Goal: Task Accomplishment & Management: Complete application form

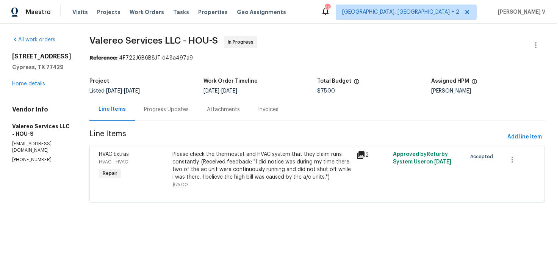
click at [180, 98] on div "Progress Updates" at bounding box center [166, 109] width 63 height 22
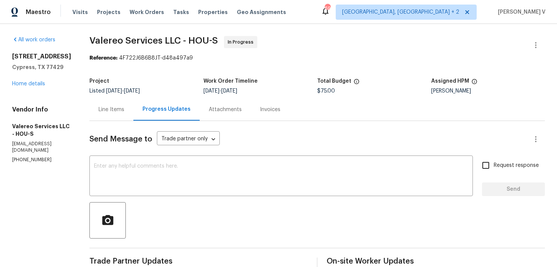
click at [105, 117] on div "Line Items" at bounding box center [111, 109] width 44 height 22
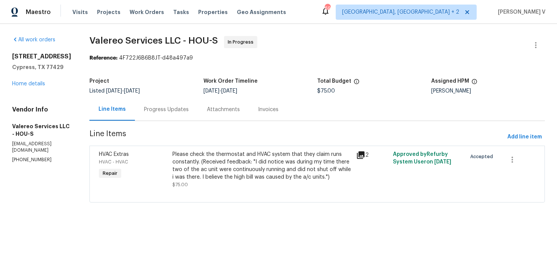
click at [209, 166] on div "Please check the thermostat and HVAC system that they claim runs constantly. (R…" at bounding box center [262, 166] width 179 height 30
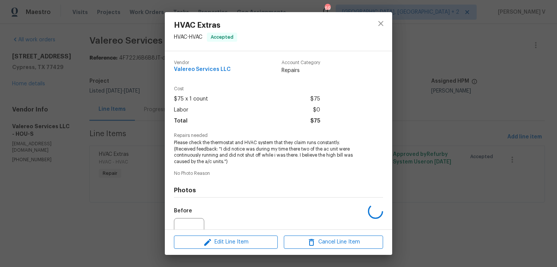
scroll to position [76, 0]
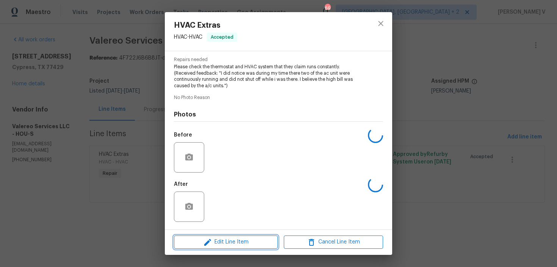
click at [188, 243] on span "Edit Line Item" at bounding box center [225, 241] width 99 height 9
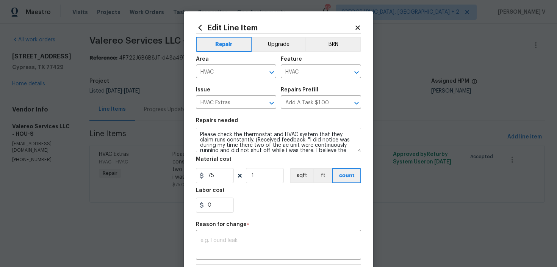
click at [204, 161] on h5 "Material cost" at bounding box center [214, 159] width 36 height 5
click at [208, 170] on input "75" at bounding box center [215, 175] width 38 height 15
type input "355"
click at [217, 249] on textarea at bounding box center [279, 246] width 156 height 16
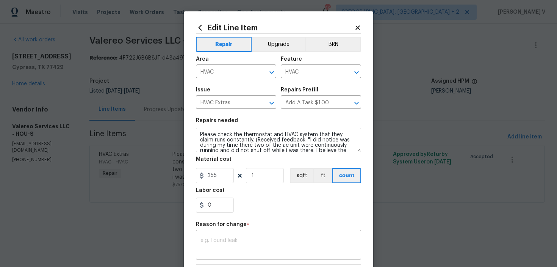
paste textarea "(DV) Updated cost per BR team approval."
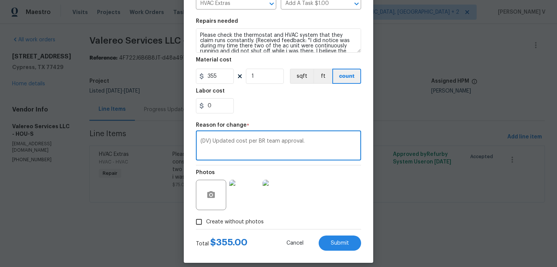
scroll to position [107, 0]
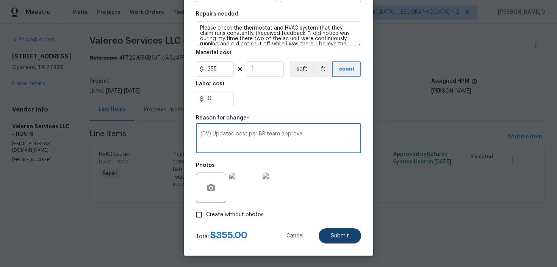
type textarea "(DV) Updated cost per BR team approval."
click at [334, 240] on button "Submit" at bounding box center [340, 235] width 42 height 15
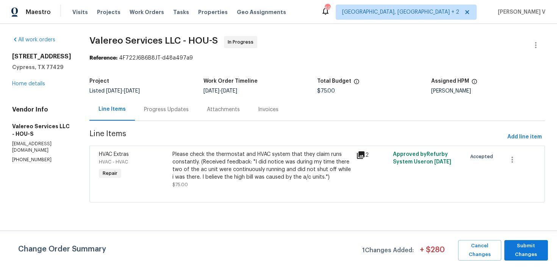
scroll to position [0, 0]
click at [176, 115] on div "Progress Updates" at bounding box center [166, 109] width 63 height 22
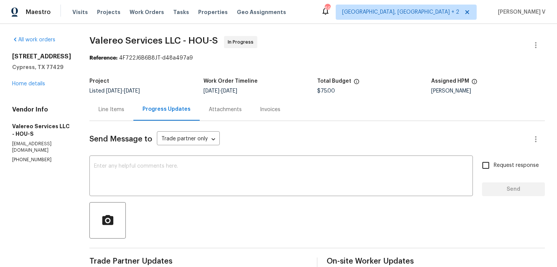
click at [99, 106] on div "Line Items" at bounding box center [112, 110] width 26 height 8
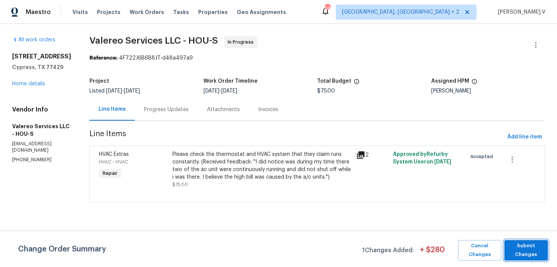
click at [511, 243] on span "Submit Changes" at bounding box center [526, 250] width 36 height 17
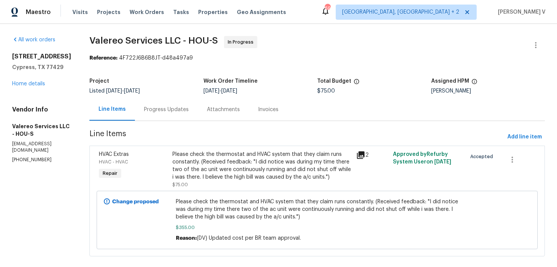
click at [188, 116] on div "Progress Updates" at bounding box center [166, 109] width 63 height 22
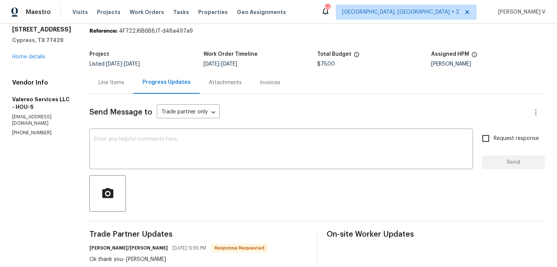
scroll to position [56, 0]
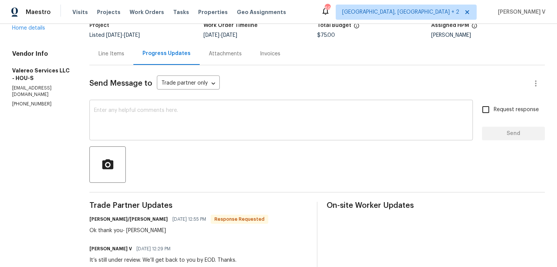
click at [158, 125] on textarea at bounding box center [281, 121] width 375 height 27
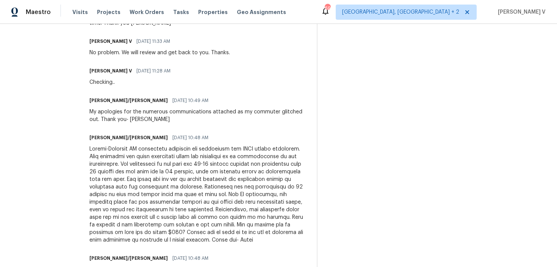
scroll to position [335, 0]
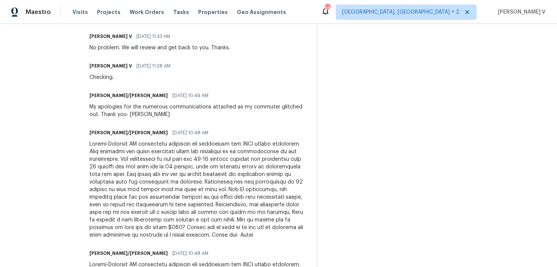
drag, startPoint x: 261, startPoint y: 220, endPoint x: 256, endPoint y: 218, distance: 5.3
click at [256, 218] on div at bounding box center [198, 189] width 218 height 99
drag, startPoint x: 262, startPoint y: 221, endPoint x: 275, endPoint y: 220, distance: 12.9
click at [275, 220] on div at bounding box center [198, 189] width 218 height 99
copy div "$355"
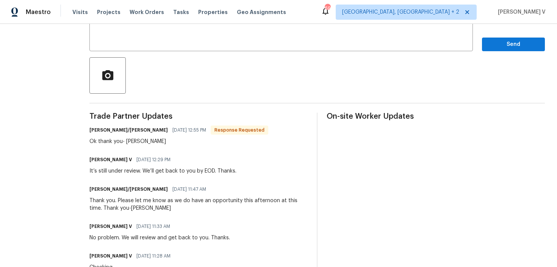
scroll to position [66, 0]
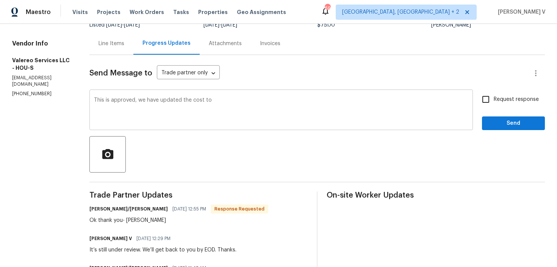
click at [250, 129] on div "This is approved, we have updated the cost to x ​" at bounding box center [281, 110] width 384 height 39
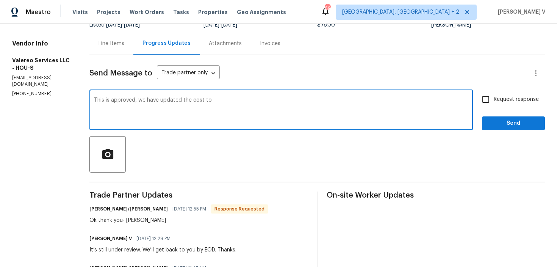
paste textarea "$355"
type textarea "This is approved, we have updated the cost to $355!!"
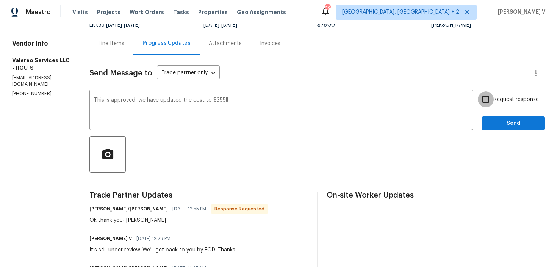
click at [487, 103] on input "Request response" at bounding box center [486, 99] width 16 height 16
checkbox input "true"
click at [496, 124] on span "Send" at bounding box center [513, 123] width 51 height 9
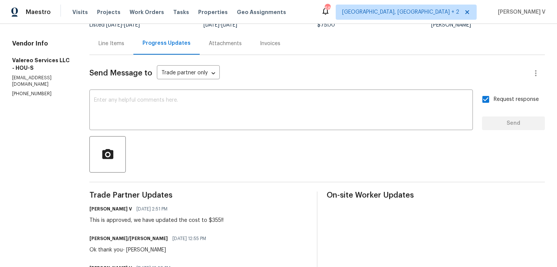
scroll to position [97, 0]
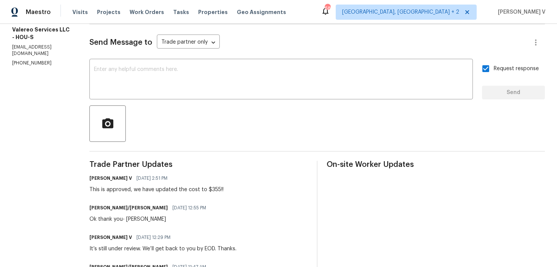
click at [105, 188] on div "This is approved, we have updated the cost to $355!!" at bounding box center [156, 190] width 134 height 8
copy div "This is approved, we have updated the cost to $355!!"
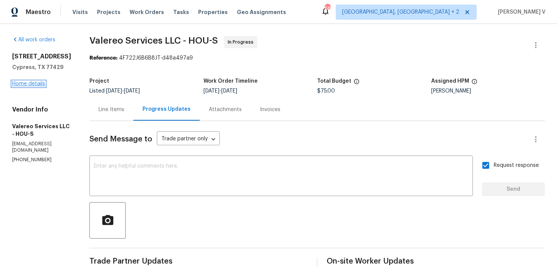
click at [35, 86] on link "Home details" at bounding box center [28, 83] width 33 height 5
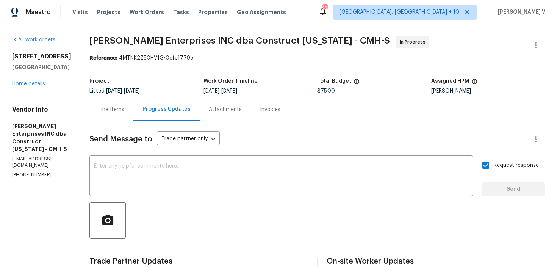
scroll to position [106, 0]
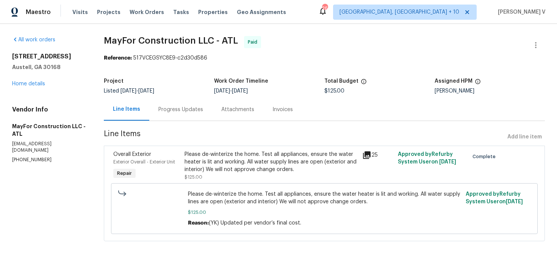
click at [17, 88] on div "All work orders 7088 Blairs View Dr # 4 Austell, GA 30168 Home details Vendor I…" at bounding box center [49, 99] width 74 height 127
click at [26, 84] on link "Home details" at bounding box center [28, 83] width 33 height 5
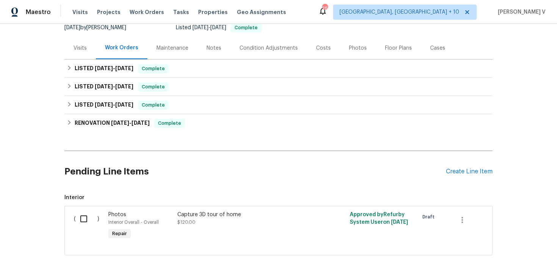
scroll to position [118, 0]
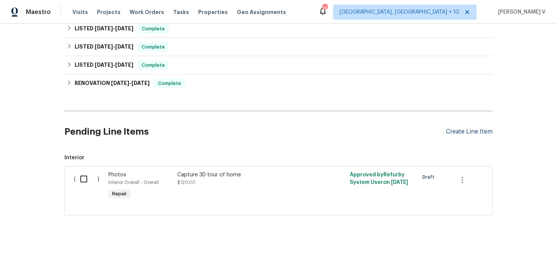
click at [479, 133] on div "Create Line Item" at bounding box center [469, 131] width 47 height 7
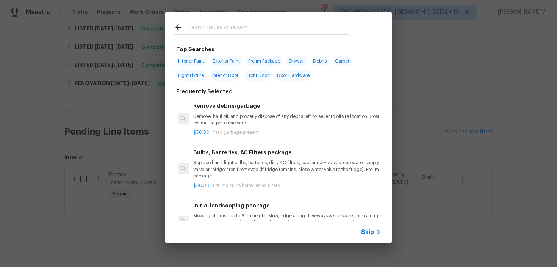
click at [374, 232] on icon at bounding box center [378, 232] width 9 height 9
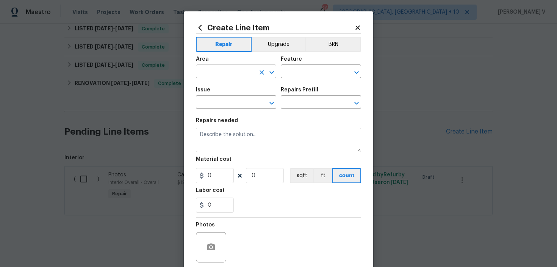
click at [209, 68] on input "text" at bounding box center [225, 72] width 59 height 12
click at [218, 97] on li "Interior Overall" at bounding box center [236, 102] width 80 height 13
type input "Interior Overall"
click at [315, 77] on input "text" at bounding box center [310, 72] width 59 height 12
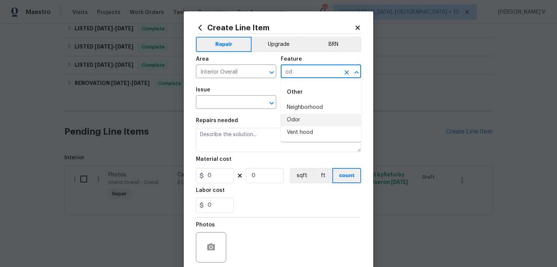
click at [300, 120] on li "Odor" at bounding box center [321, 120] width 80 height 13
type input "Odor"
click at [209, 97] on input "text" at bounding box center [225, 103] width 59 height 12
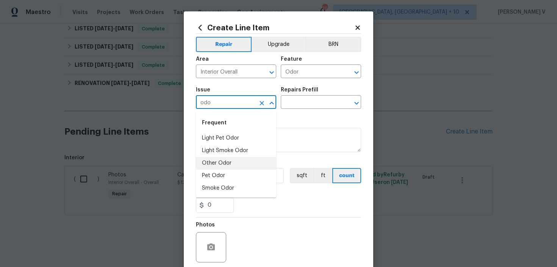
click at [224, 160] on li "Other Odor" at bounding box center [236, 163] width 80 height 13
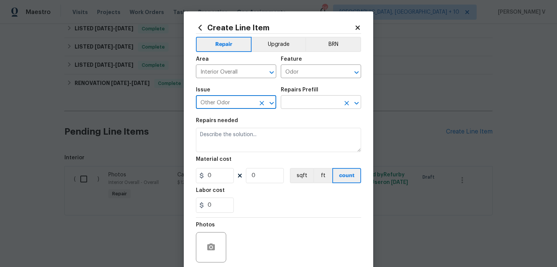
type input "Other Odor"
click at [321, 97] on input "text" at bounding box center [310, 103] width 59 height 12
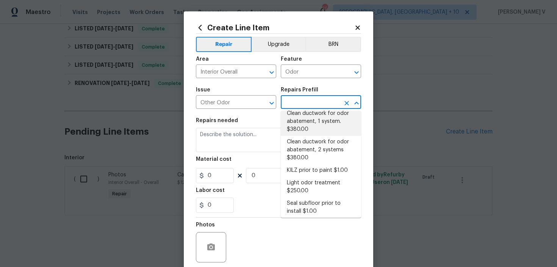
scroll to position [47, 0]
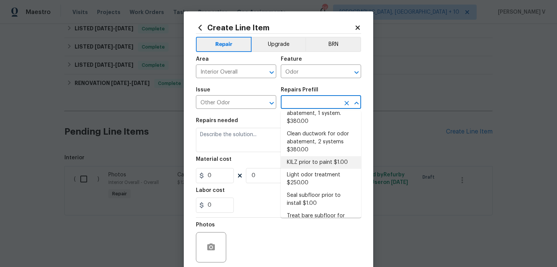
click at [302, 163] on li "KILZ prior to paint $1.00" at bounding box center [321, 162] width 80 height 13
type input "KILZ prior to paint $1.00"
type textarea "OD Odor Protocol: Full Interior priming with KILZ prior to paint"
type input "1"
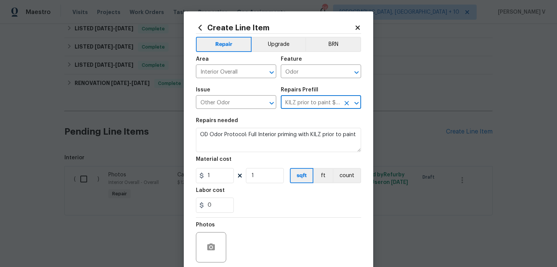
type input "1"
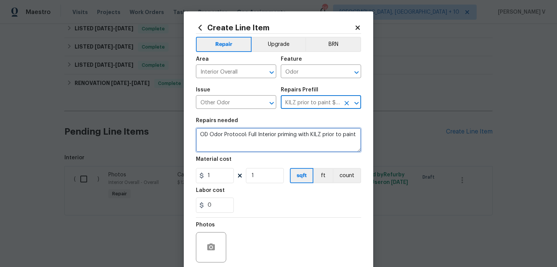
click at [259, 135] on textarea "OD Odor Protocol: Full Interior priming with KILZ prior to paint" at bounding box center [278, 140] width 165 height 24
paste textarea "Feedback received that the house has a strong unpleasant odor. Please inspect t…"
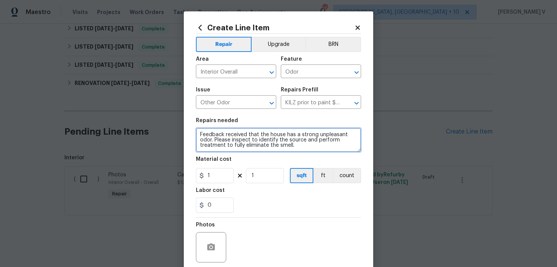
type textarea "Feedback received that the house has a strong unpleasant odor. Please inspect t…"
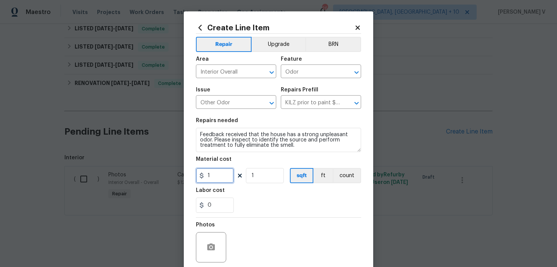
click at [219, 177] on input "1" at bounding box center [215, 175] width 38 height 15
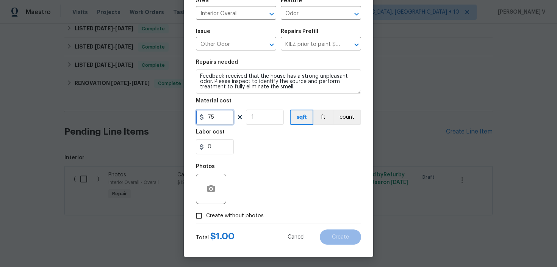
type input "75"
click at [208, 220] on span "Create without photos" at bounding box center [235, 216] width 58 height 8
click at [206, 220] on input "Create without photos" at bounding box center [199, 216] width 14 height 14
checkbox input "true"
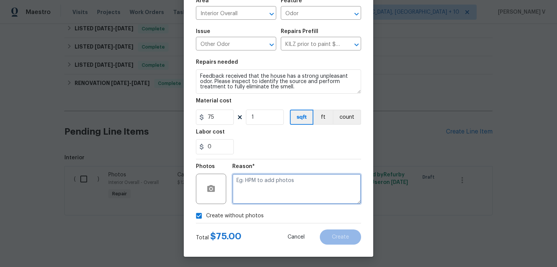
click at [269, 188] on textarea at bounding box center [296, 189] width 129 height 30
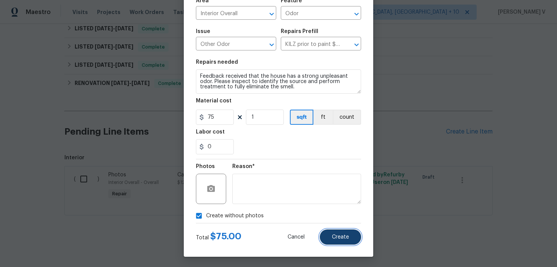
click at [334, 233] on button "Create" at bounding box center [340, 236] width 41 height 15
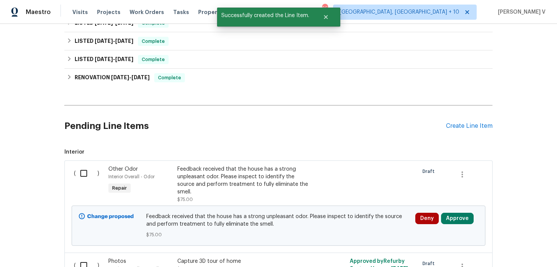
scroll to position [203, 0]
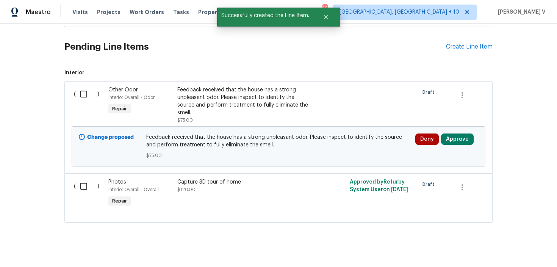
click at [83, 94] on input "checkbox" at bounding box center [87, 94] width 22 height 16
checkbox input "true"
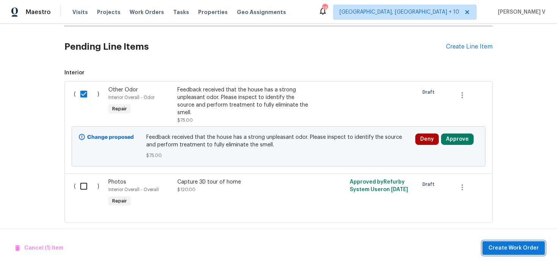
click at [503, 248] on span "Create Work Order" at bounding box center [514, 247] width 50 height 9
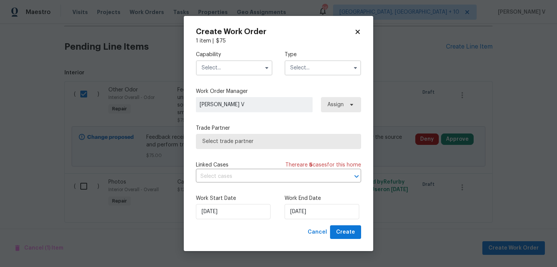
click at [242, 75] on input "text" at bounding box center [234, 67] width 77 height 15
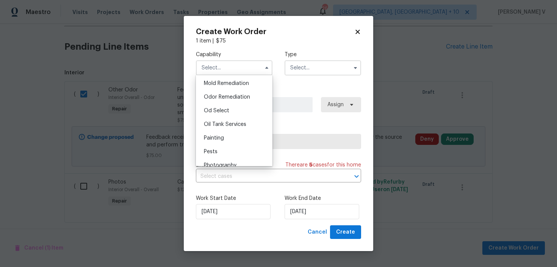
scroll to position [565, 0]
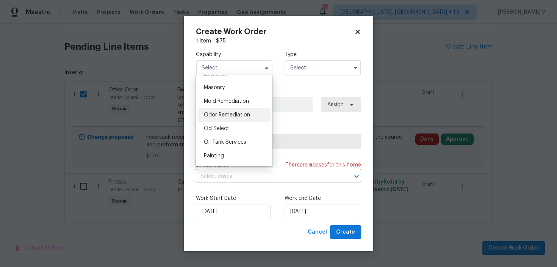
click at [242, 117] on span "Odor Remediation" at bounding box center [227, 114] width 46 height 5
type input "Odor Remediation"
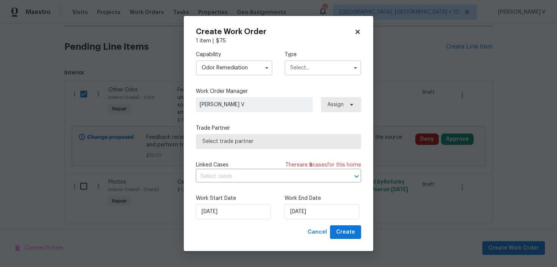
click at [315, 71] on input "text" at bounding box center [323, 67] width 77 height 15
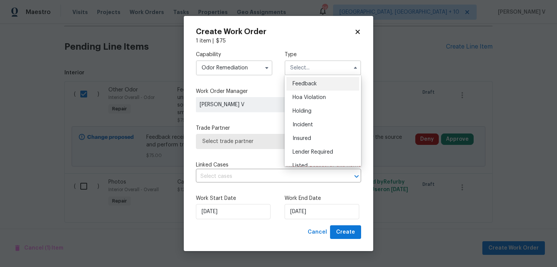
click at [306, 78] on div "Feedback" at bounding box center [323, 84] width 73 height 14
type input "Feedback"
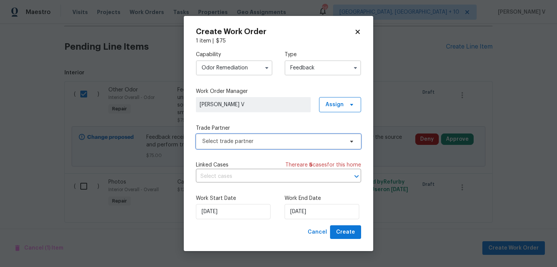
click at [237, 134] on span "Select trade partner" at bounding box center [278, 141] width 165 height 15
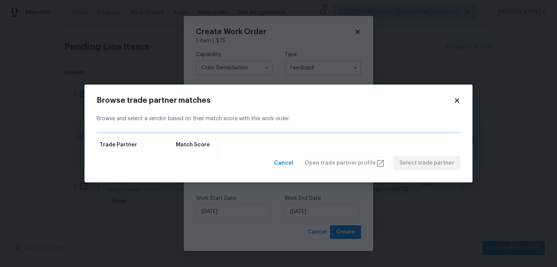
click at [236, 135] on div "Trade Partner Match Score" at bounding box center [279, 144] width 364 height 23
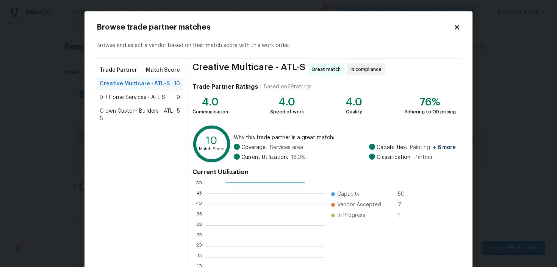
scroll to position [67, 0]
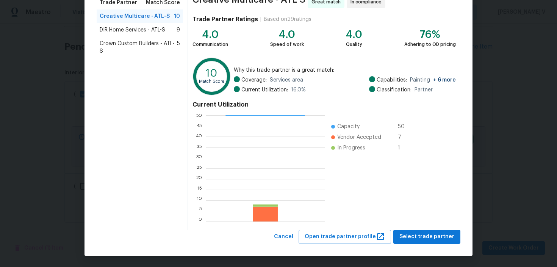
click at [429, 229] on div "Creative Multicare - ATL-S Great match In compliance Trade Partner Ratings | Ba…" at bounding box center [324, 110] width 273 height 239
click at [425, 232] on span "Select trade partner" at bounding box center [427, 236] width 55 height 9
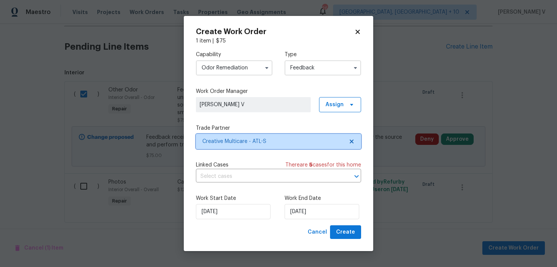
scroll to position [0, 0]
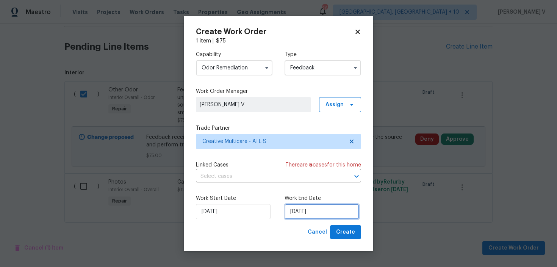
click at [331, 212] on input "14/08/2025" at bounding box center [322, 211] width 75 height 15
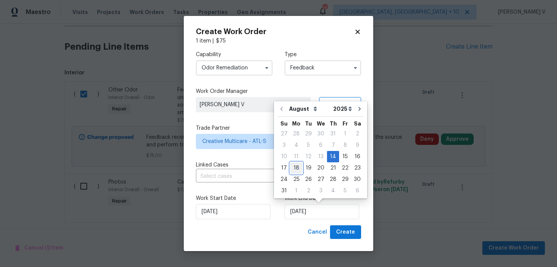
click at [295, 163] on div "18" at bounding box center [296, 168] width 12 height 11
type input "18/08/2025"
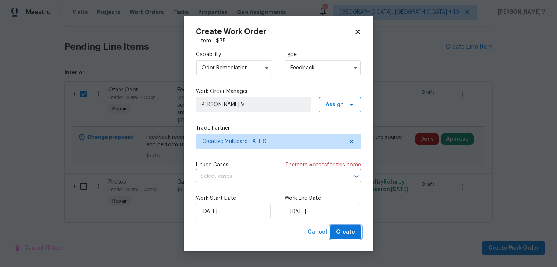
click at [346, 229] on span "Create" at bounding box center [345, 232] width 19 height 9
checkbox input "false"
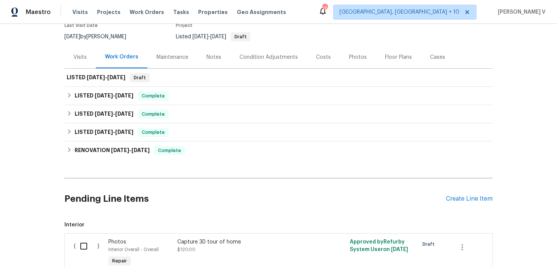
scroll to position [136, 0]
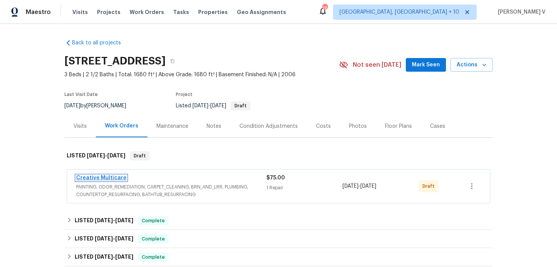
click at [111, 180] on link "Creative Multicare" at bounding box center [101, 177] width 50 height 5
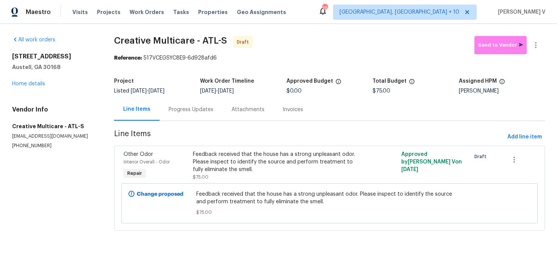
click at [192, 115] on div "Progress Updates" at bounding box center [191, 109] width 63 height 22
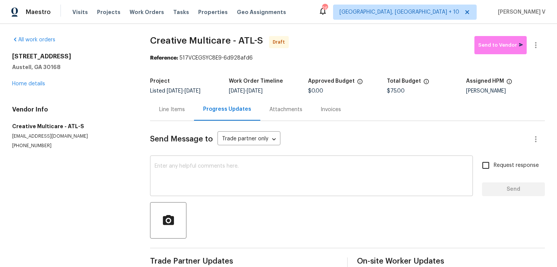
click at [192, 180] on textarea at bounding box center [312, 176] width 314 height 27
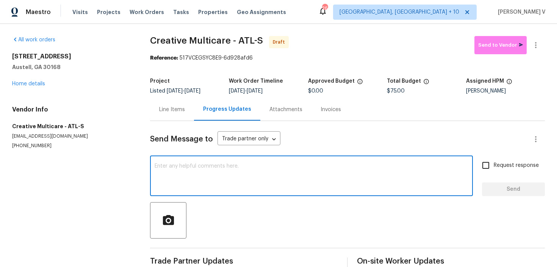
paste textarea "Hi, this is Divya with Opendoor. I’m confirming you received the WO for the pro…"
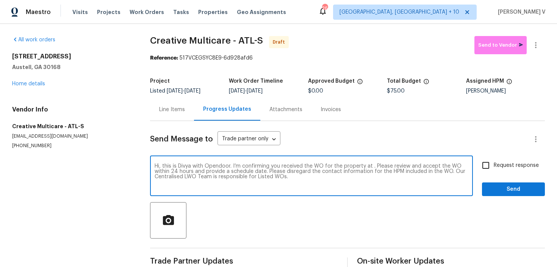
click at [371, 165] on textarea "Hi, this is Divya with Opendoor. I’m confirming you received the WO for the pro…" at bounding box center [312, 176] width 314 height 27
paste textarea "7088 Blairs View Dr # 4, Austell, GA 30168"
type textarea "Hi, this is Divya with Opendoor. I’m confirming you received the WO for the pro…"
click at [505, 163] on span "Request response" at bounding box center [516, 166] width 45 height 8
click at [494, 163] on input "Request response" at bounding box center [486, 165] width 16 height 16
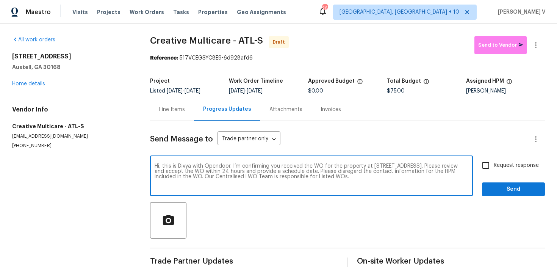
checkbox input "true"
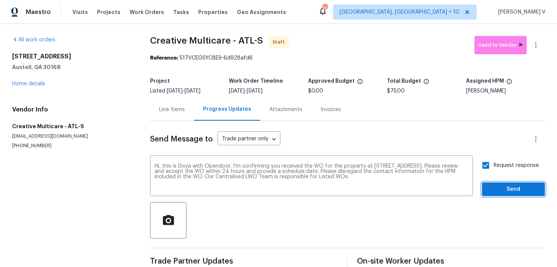
click at [508, 190] on span "Send" at bounding box center [513, 189] width 51 height 9
click at [543, 41] on button "button" at bounding box center [536, 45] width 18 height 18
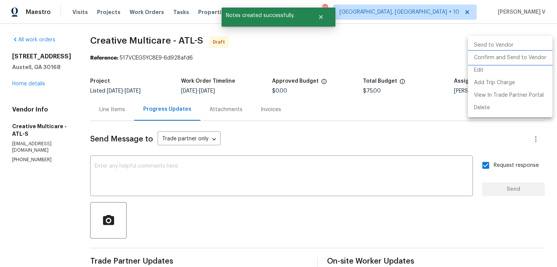
click at [501, 52] on li "Confirm and Send to Vendor" at bounding box center [510, 58] width 85 height 13
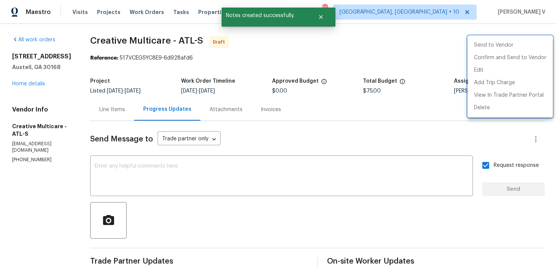
click at [135, 66] on div at bounding box center [278, 133] width 557 height 267
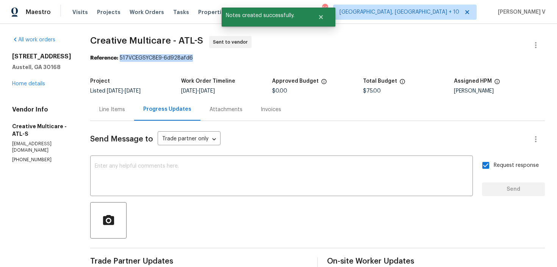
drag, startPoint x: 139, startPoint y: 56, endPoint x: 254, endPoint y: 55, distance: 115.3
click at [254, 55] on div "Reference: 517VCEGSYC8E9-6d928afd6" at bounding box center [317, 58] width 455 height 8
copy div "517VCEGSYC8E9-6d928afd6"
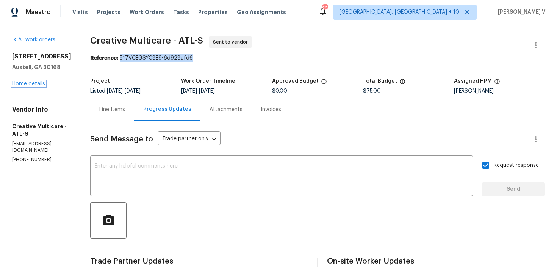
click at [34, 82] on link "Home details" at bounding box center [28, 83] width 33 height 5
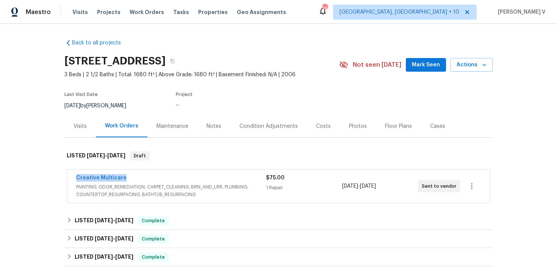
drag, startPoint x: 66, startPoint y: 177, endPoint x: 147, endPoint y: 177, distance: 80.8
click at [147, 177] on div "Creative Multicare PAINTING, ODOR_REMEDIATION, CARPET_CLEANING, BRN_AND_LRR, PL…" at bounding box center [278, 187] width 428 height 38
copy link "Creative Multicare"
click at [113, 177] on link "Creative Multicare" at bounding box center [101, 177] width 50 height 5
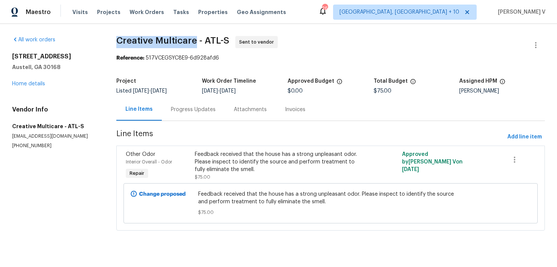
drag, startPoint x: 110, startPoint y: 42, endPoint x: 196, endPoint y: 41, distance: 86.1
click at [196, 42] on div "All work orders 7088 Blairs View Dr # 4 Austell, GA 30168 Home details Vendor I…" at bounding box center [278, 138] width 557 height 228
copy span "Creative Multicare"
click at [184, 111] on div "Progress Updates" at bounding box center [193, 110] width 45 height 8
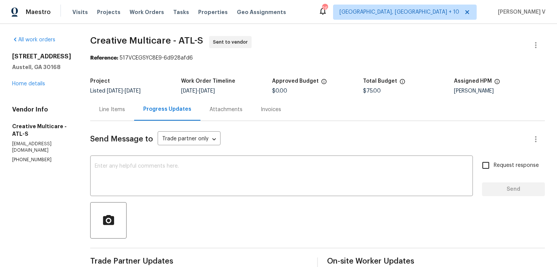
click at [122, 100] on div "Line Items" at bounding box center [112, 109] width 44 height 22
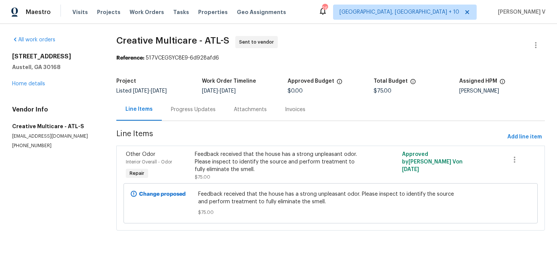
click at [183, 109] on div "Progress Updates" at bounding box center [193, 110] width 45 height 8
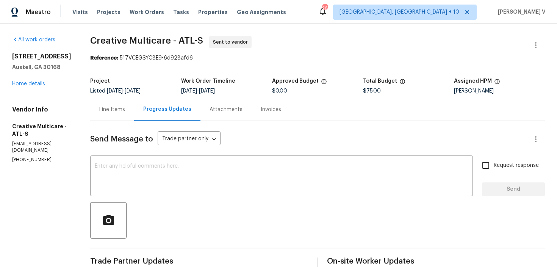
click at [125, 110] on div "Line Items" at bounding box center [112, 110] width 26 height 8
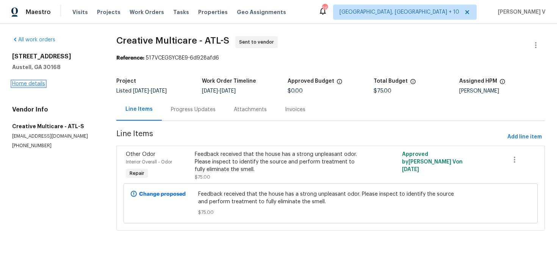
click at [42, 86] on link "Home details" at bounding box center [28, 83] width 33 height 5
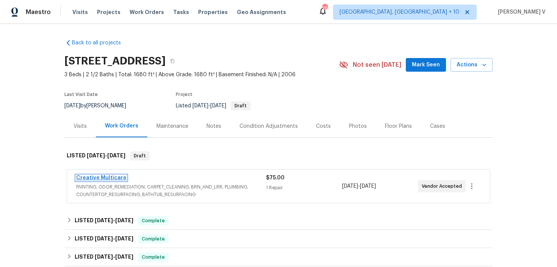
click at [89, 178] on link "Creative Multicare" at bounding box center [101, 177] width 50 height 5
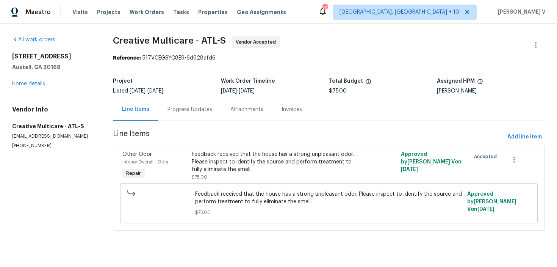
click at [188, 111] on div "Progress Updates" at bounding box center [190, 110] width 45 height 8
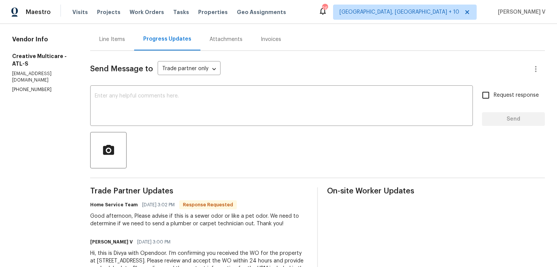
scroll to position [85, 0]
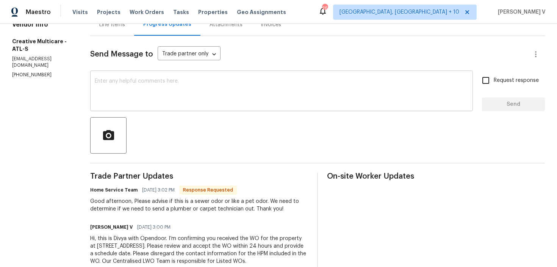
click at [184, 91] on textarea at bounding box center [282, 91] width 374 height 27
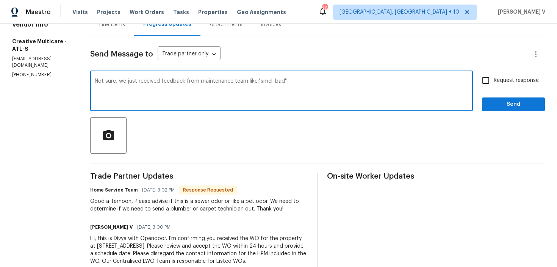
paste textarea "unpleasant odor. Please inspect to identify the source and perform treatment to…"
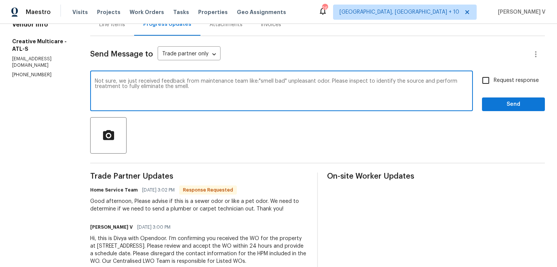
click at [305, 80] on textarea "Not sure, we just received feedback from maintenance team like:"smell bad" unpl…" at bounding box center [282, 91] width 374 height 27
click at [287, 82] on textarea "Not sure, we just received feedback from maintenance team like:"smell bad" unpl…" at bounding box center [282, 91] width 374 height 27
paste textarea "We just received feedback from the maintenance team stating there is a “bad sme…"
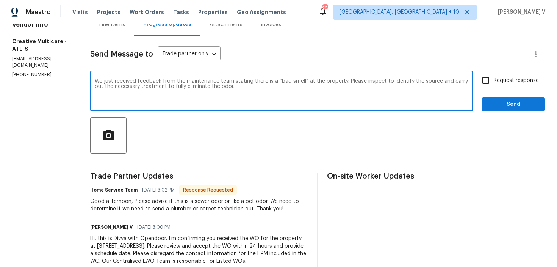
type textarea "We just received feedback from the maintenance team stating there is a “bad sme…"
click at [511, 86] on label "Request response" at bounding box center [508, 80] width 61 height 16
click at [494, 86] on input "Request response" at bounding box center [486, 80] width 16 height 16
checkbox input "true"
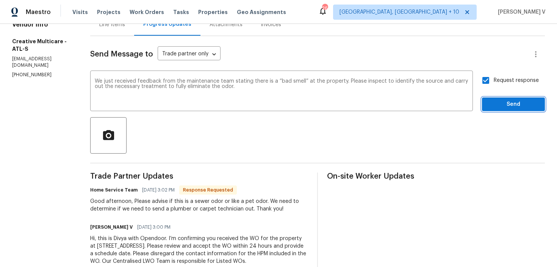
click at [508, 107] on span "Send" at bounding box center [513, 104] width 51 height 9
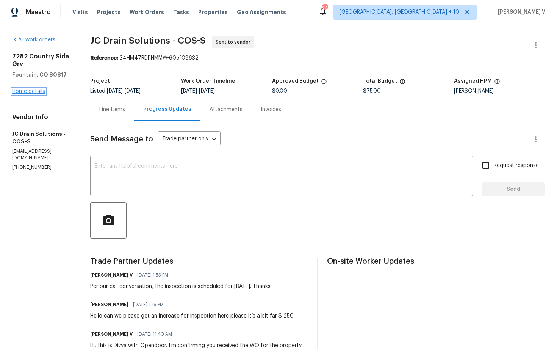
click at [36, 89] on link "Home details" at bounding box center [28, 91] width 33 height 5
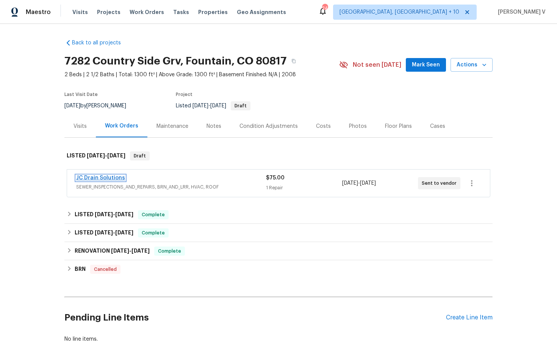
click at [114, 179] on link "JC Drain Solutions" at bounding box center [100, 177] width 49 height 5
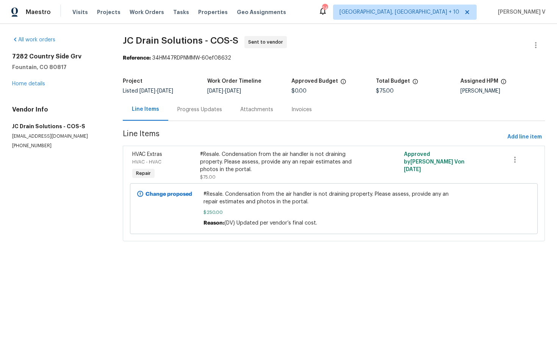
click at [186, 120] on div "Progress Updates" at bounding box center [199, 109] width 63 height 22
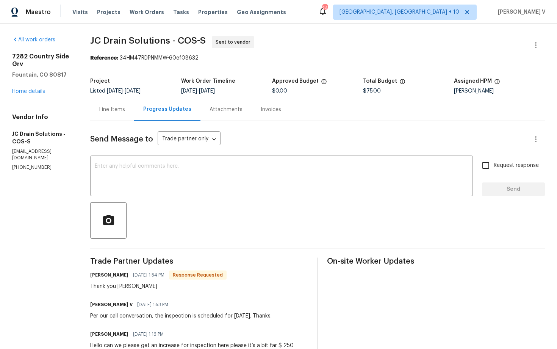
click at [40, 79] on div "7282 Country Side Grv Fountain, CO 80817 Home details" at bounding box center [42, 74] width 60 height 42
click at [40, 89] on link "Home details" at bounding box center [28, 91] width 33 height 5
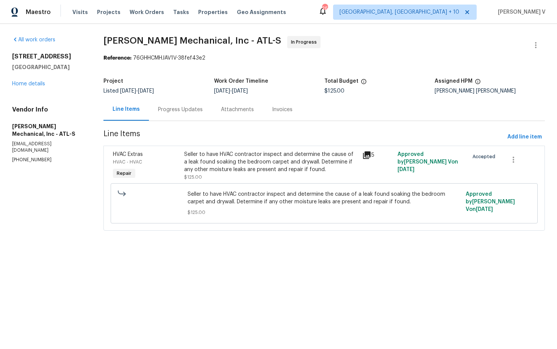
click at [184, 111] on div "Progress Updates" at bounding box center [180, 110] width 45 height 8
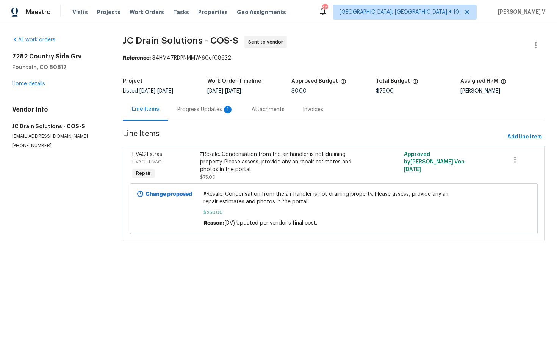
click at [206, 114] on div "Progress Updates 1" at bounding box center [205, 109] width 74 height 22
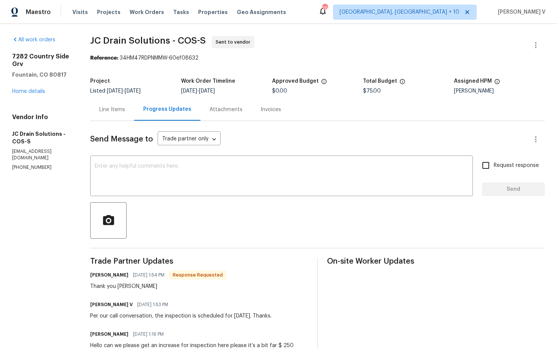
scroll to position [8, 0]
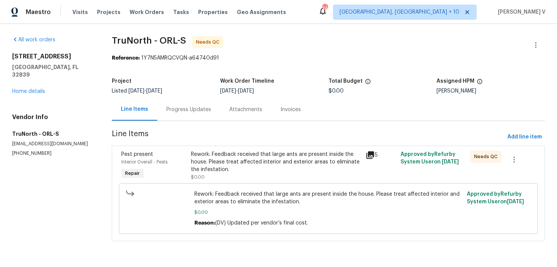
click at [172, 109] on div "Progress Updates" at bounding box center [188, 110] width 45 height 8
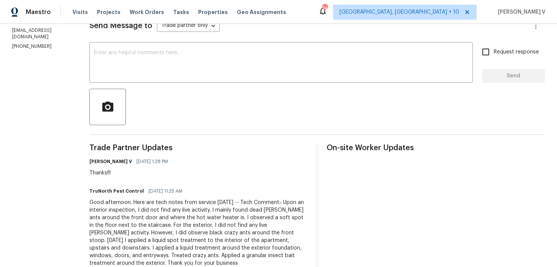
scroll to position [127, 0]
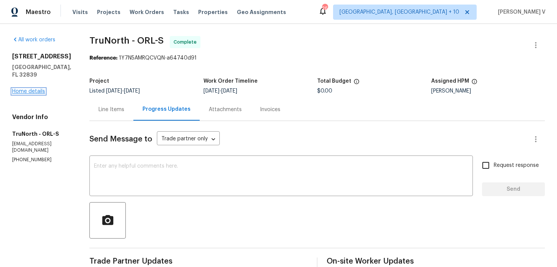
click at [35, 91] on link "Home details" at bounding box center [28, 91] width 33 height 5
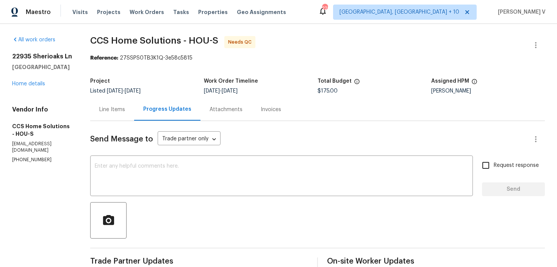
scroll to position [81, 0]
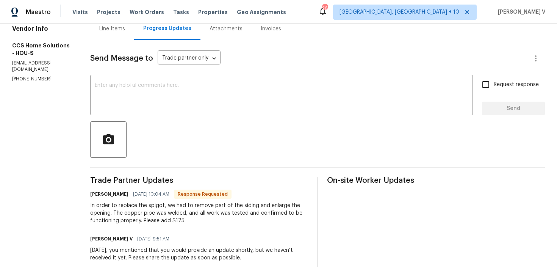
scroll to position [96, 0]
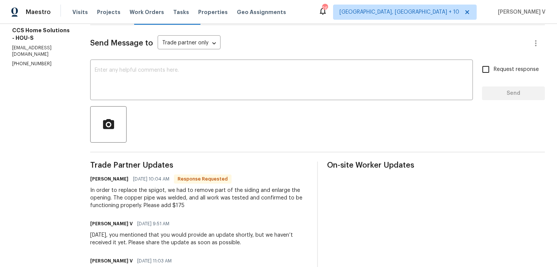
click at [276, 228] on div "Divya Dharshini V 08/14/2025 9:51 AM" at bounding box center [199, 223] width 218 height 11
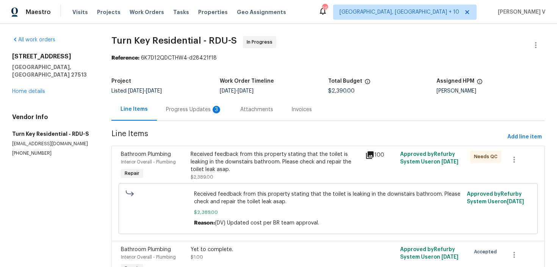
click at [211, 112] on div "Progress Updates 3" at bounding box center [194, 110] width 56 height 8
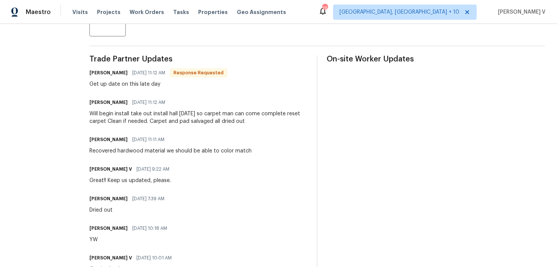
scroll to position [196, 0]
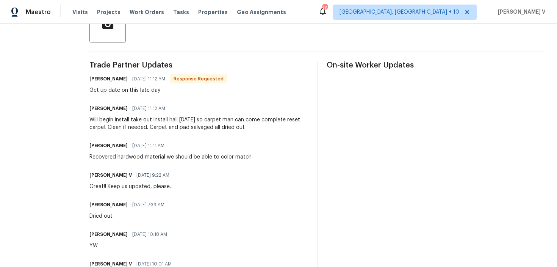
click at [123, 122] on div "Will begin install take out install hall [DATE] so carpet man can come complete…" at bounding box center [198, 123] width 218 height 15
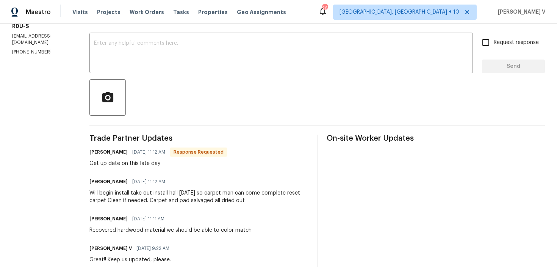
scroll to position [54, 0]
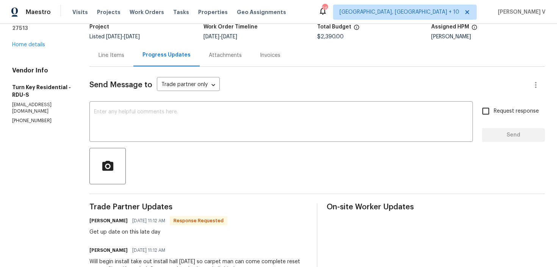
click at [163, 124] on textarea at bounding box center [281, 122] width 375 height 27
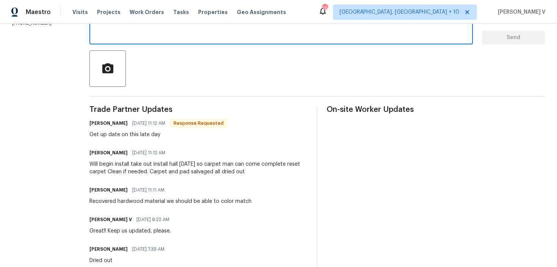
scroll to position [166, 0]
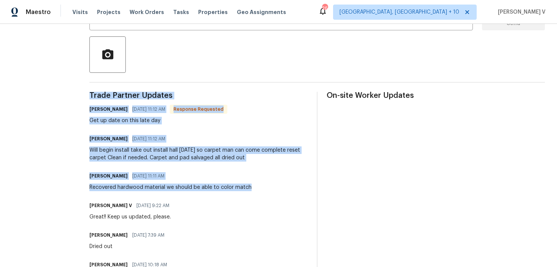
drag, startPoint x: 108, startPoint y: 96, endPoint x: 275, endPoint y: 182, distance: 188.6
click at [237, 190] on div "Recovered hardwood material we should be able to color match" at bounding box center [170, 188] width 162 height 8
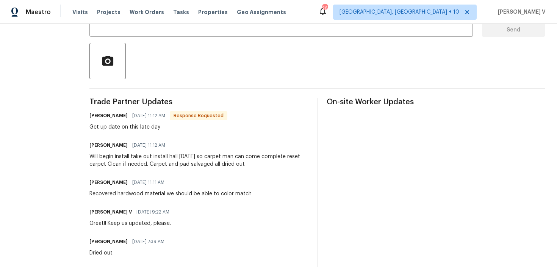
scroll to position [0, 0]
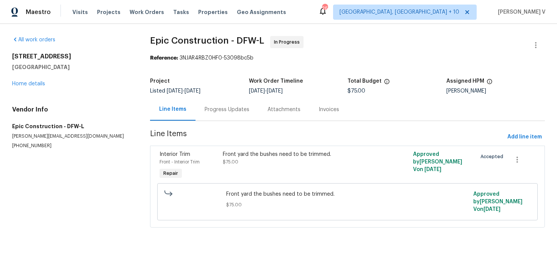
click at [210, 105] on div "Progress Updates" at bounding box center [227, 109] width 63 height 22
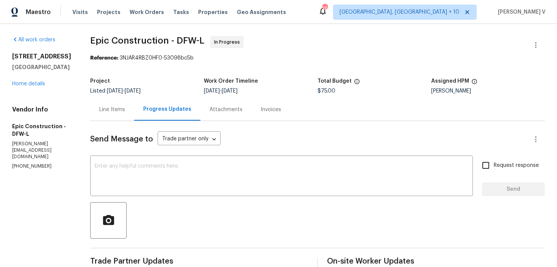
scroll to position [97, 0]
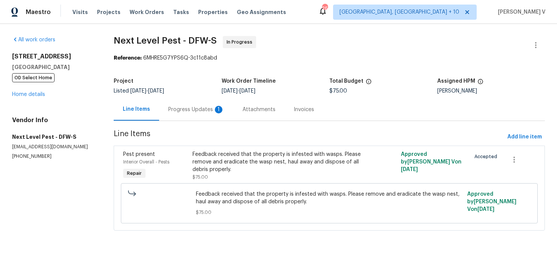
click at [179, 124] on section "Next Level Pest - DFW-S In Progress Reference: 6MHRE5G7YPS6Q-3c11c8abd Project …" at bounding box center [330, 138] width 432 height 204
click at [193, 113] on div "Progress Updates 1" at bounding box center [196, 110] width 56 height 8
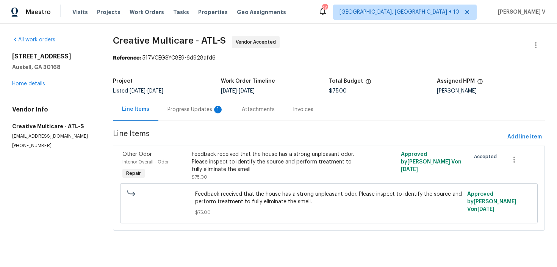
click at [210, 107] on div "Progress Updates 1" at bounding box center [196, 110] width 56 height 8
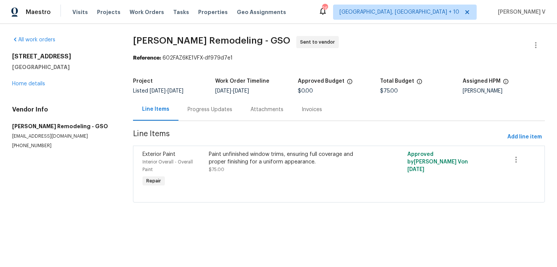
click at [221, 82] on h5 "Work Order Timeline" at bounding box center [242, 80] width 54 height 5
click at [216, 103] on div "Progress Updates" at bounding box center [210, 109] width 63 height 22
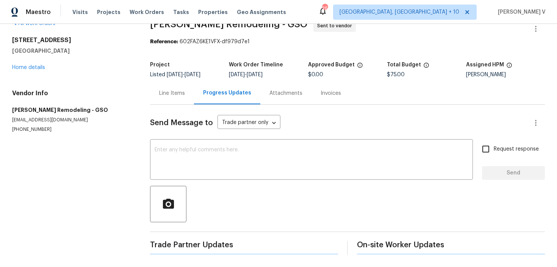
scroll to position [67, 0]
